Goal: Information Seeking & Learning: Learn about a topic

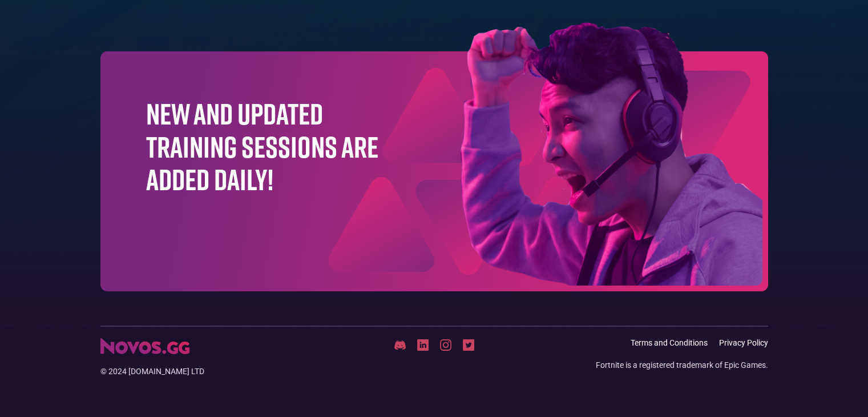
scroll to position [3686, 0]
click at [130, 341] on img at bounding box center [144, 346] width 89 height 16
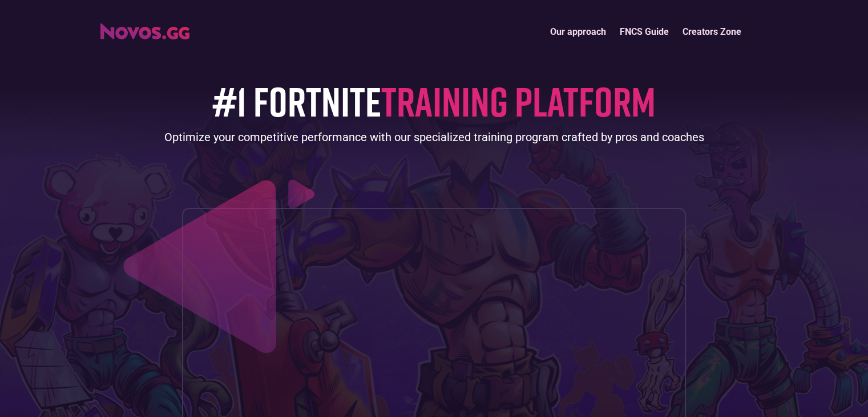
click at [655, 30] on link "FNCS Guide" at bounding box center [644, 31] width 63 height 25
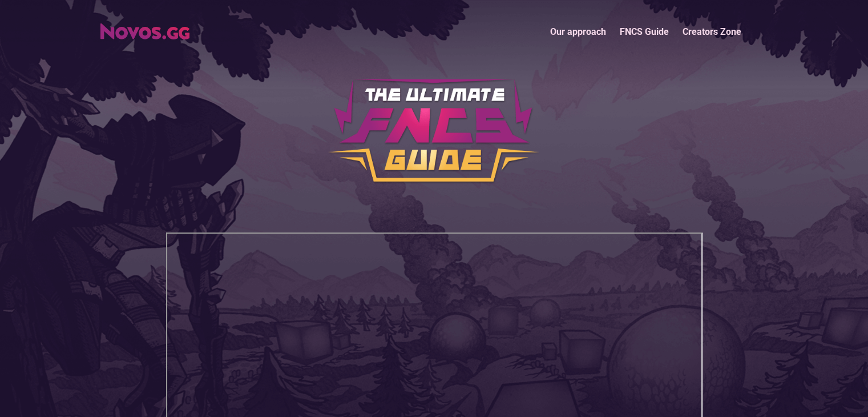
click at [580, 34] on link "Our approach" at bounding box center [579, 31] width 70 height 25
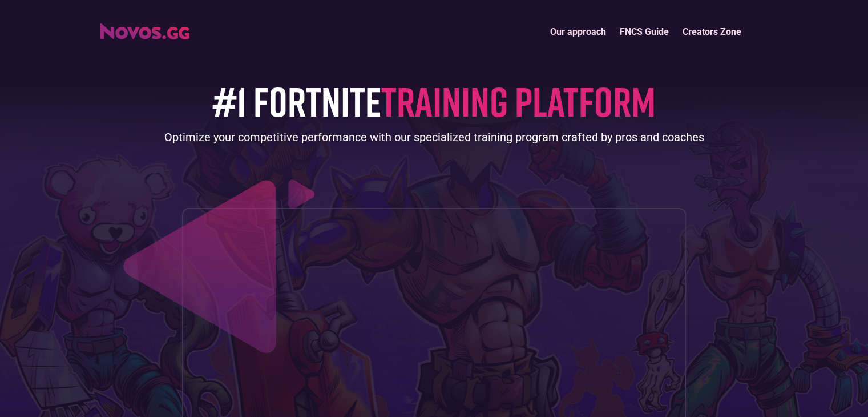
click at [536, 95] on span "TRAINING PLATFORM" at bounding box center [518, 101] width 275 height 50
click at [117, 21] on header "Our approach FNCS Guide Creators Zone #1 FORTNITE TRAINING PLATFORM Optimize yo…" at bounding box center [434, 274] width 868 height 548
click at [119, 30] on img "home" at bounding box center [144, 31] width 89 height 16
drag, startPoint x: 0, startPoint y: 0, endPoint x: 108, endPoint y: 23, distance: 110.4
